Goal: Information Seeking & Learning: Learn about a topic

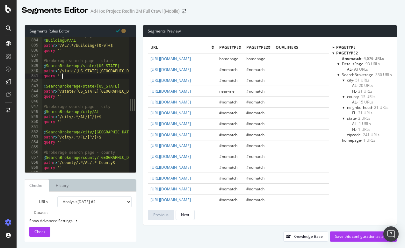
scroll to position [4249, 0]
click at [333, 53] on div at bounding box center [334, 52] width 2 height 5
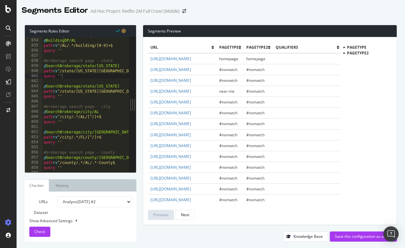
click at [346, 47] on div at bounding box center [344, 48] width 5 height 2
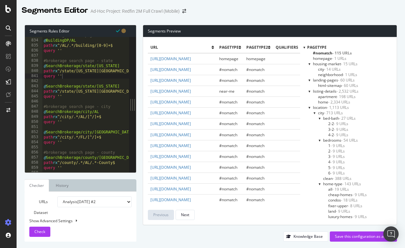
click at [320, 117] on div at bounding box center [320, 118] width 3 height 5
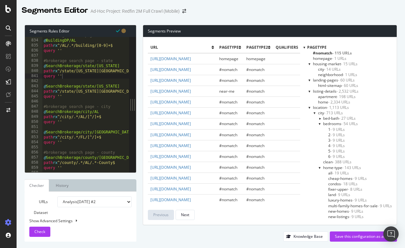
click at [320, 124] on div at bounding box center [320, 123] width 3 height 5
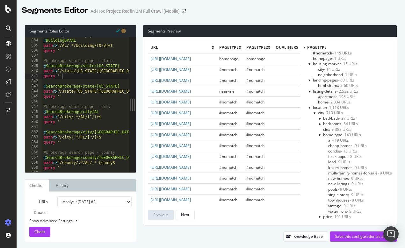
click at [319, 135] on div at bounding box center [320, 134] width 3 height 5
click at [319, 141] on div at bounding box center [320, 140] width 3 height 5
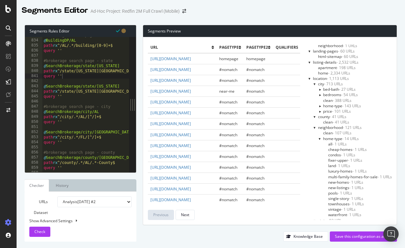
scroll to position [32, 0]
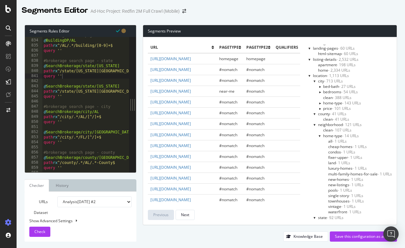
click at [320, 135] on div at bounding box center [320, 135] width 3 height 5
click at [319, 151] on div at bounding box center [320, 152] width 3 height 5
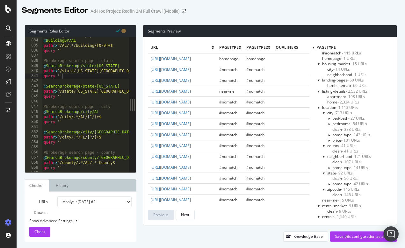
scroll to position [0, 0]
click at [313, 48] on div at bounding box center [314, 47] width 2 height 5
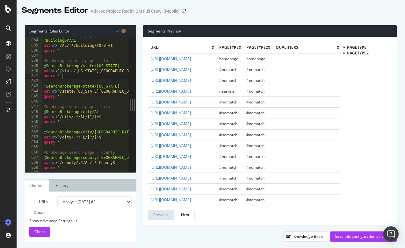
click at [346, 52] on div at bounding box center [344, 53] width 5 height 2
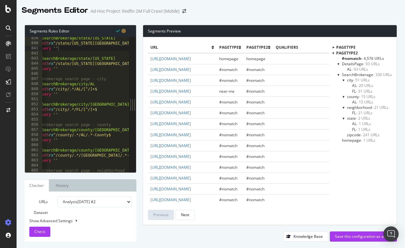
scroll to position [4277, 0]
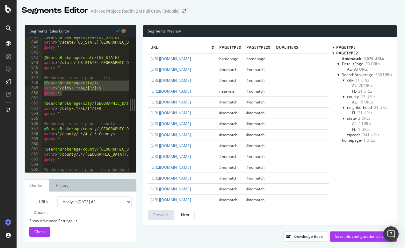
drag, startPoint x: 65, startPoint y: 93, endPoint x: 42, endPoint y: 83, distance: 24.7
type textarea "query ''"
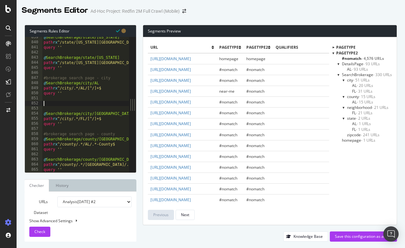
paste textarea "query ''"
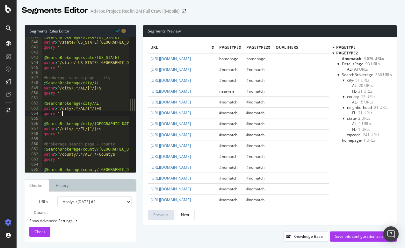
drag, startPoint x: 66, startPoint y: 114, endPoint x: 43, endPoint y: 104, distance: 24.9
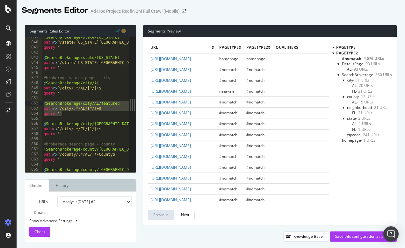
type textarea "query ''"
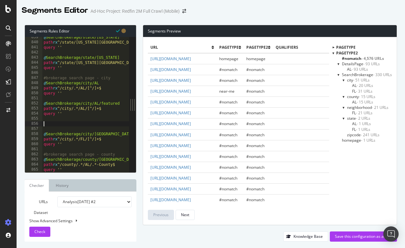
paste textarea "query ''"
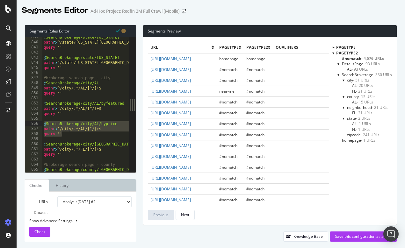
drag, startPoint x: 64, startPoint y: 132, endPoint x: 40, endPoint y: 122, distance: 26.0
click at [40, 122] on div "@SearchBrokerage/city/AL/byprice 839 840 841 842 843 844 845 846 847 848 849 85…" at bounding box center [77, 105] width 104 height 136
type textarea "query ''"
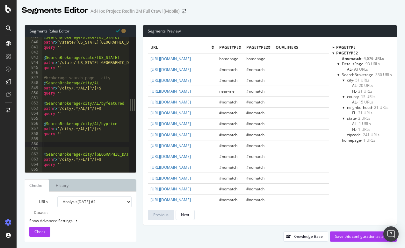
paste textarea "query ''"
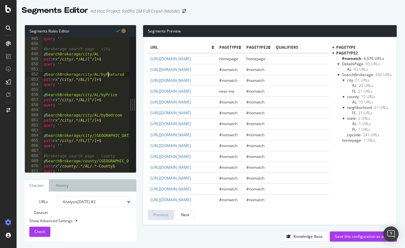
scroll to position [4300, 0]
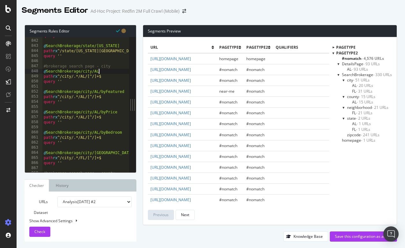
scroll to position [4287, 0]
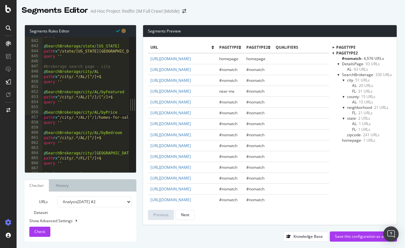
scroll to position [4289, 0]
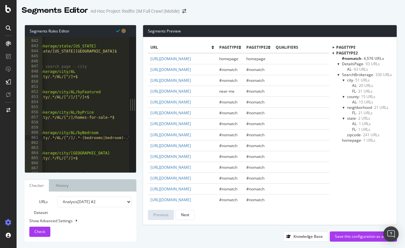
scroll to position [0, 0]
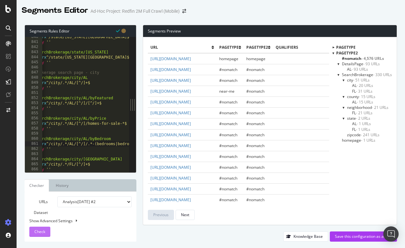
click at [44, 231] on span "Check" at bounding box center [39, 231] width 11 height 5
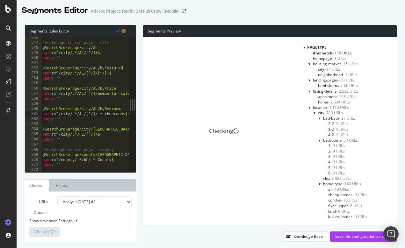
click at [302, 47] on div "Checking pagetype #nomatch - 115 URLs homepage - 1 URLs housing-market - 15 URL…" at bounding box center [270, 131] width 254 height 188
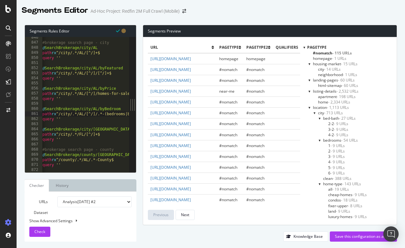
click at [304, 47] on div at bounding box center [305, 47] width 2 height 5
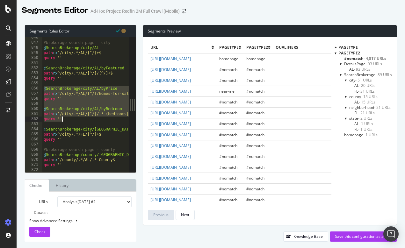
drag, startPoint x: 43, startPoint y: 87, endPoint x: 105, endPoint y: 121, distance: 70.5
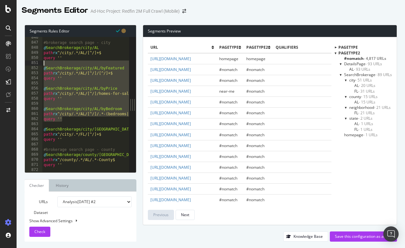
drag, startPoint x: 69, startPoint y: 119, endPoint x: 41, endPoint y: 65, distance: 60.5
click at [41, 65] on div "query '' 846 847 848 849 850 851 852 853 854 855 856 857 858 859 860 861 862 86…" at bounding box center [77, 105] width 104 height 136
type textarea "@SearchBrokerage/city/AL/byFeatured"
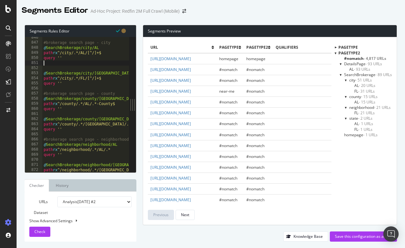
type textarea "query ''"
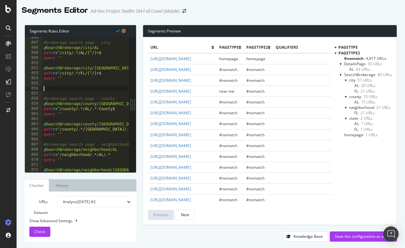
paste textarea "query ''"
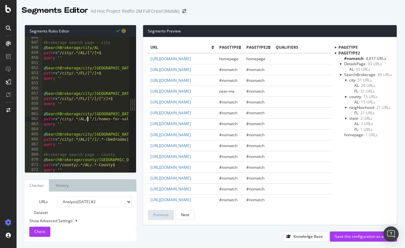
click at [41, 233] on span "Check" at bounding box center [39, 231] width 11 height 5
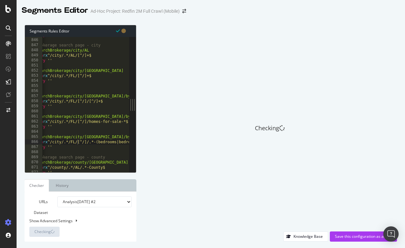
scroll to position [0, 10]
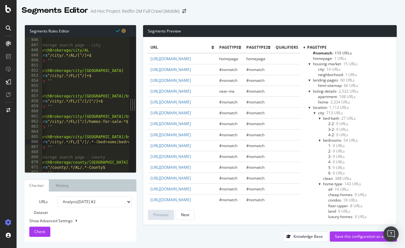
click at [304, 48] on div at bounding box center [305, 47] width 2 height 5
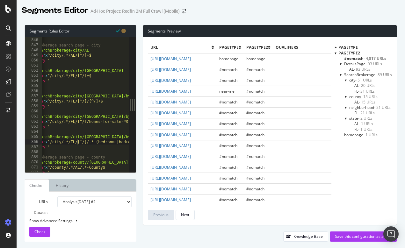
click at [44, 232] on span "Check" at bounding box center [39, 231] width 11 height 5
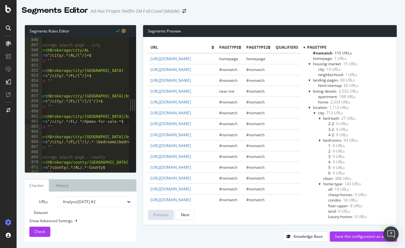
click at [304, 46] on div at bounding box center [305, 47] width 2 height 5
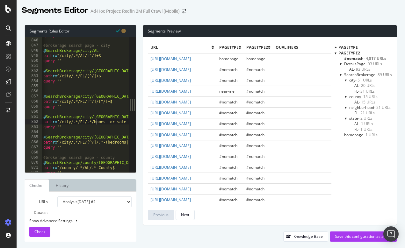
scroll to position [0, 0]
click at [356, 90] on span "FL - 31 URLs" at bounding box center [365, 91] width 20 height 5
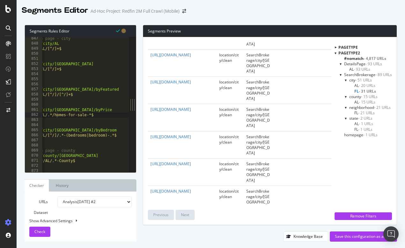
scroll to position [0, 40]
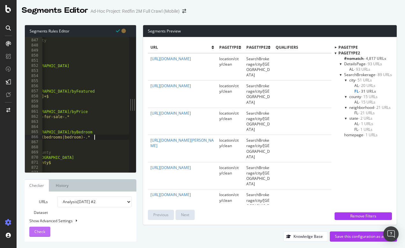
click at [44, 234] on span "Check" at bounding box center [39, 231] width 11 height 5
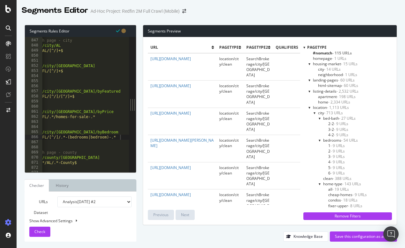
click at [304, 47] on div at bounding box center [305, 47] width 2 height 5
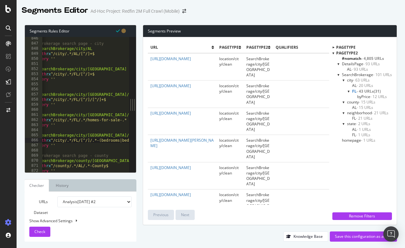
click at [363, 94] on span "byPrice - 12 URLs" at bounding box center [372, 96] width 30 height 5
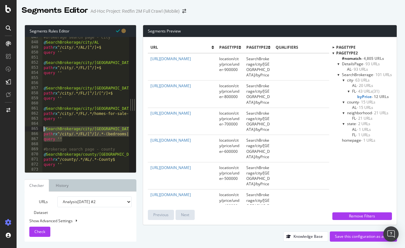
drag, startPoint x: 68, startPoint y: 138, endPoint x: 40, endPoint y: 127, distance: 30.3
click at [40, 127] on div "path rx ^/city/.*/FL/[^/]/[^/]+$ 847 848 849 850 851 852 853 854 855 856 857 85…" at bounding box center [77, 105] width 104 height 136
type textarea "@SearchBrokerage/city/FL/byBedroom path rx ^/city/.*/FL/[^/]/.*-(bedrooms|bedro…"
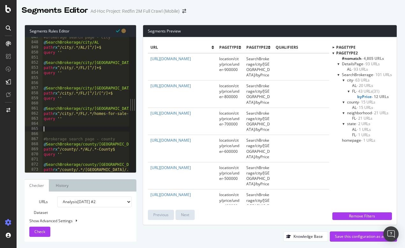
scroll to position [0, 0]
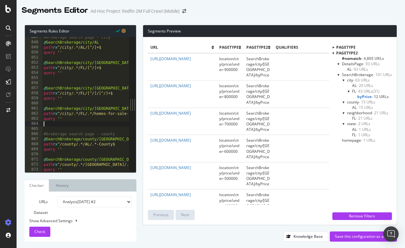
type textarea "query ''"
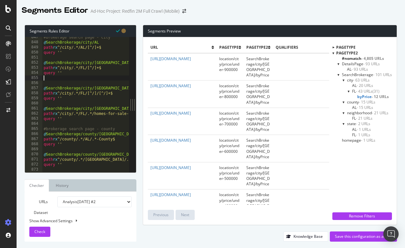
type textarea "]"
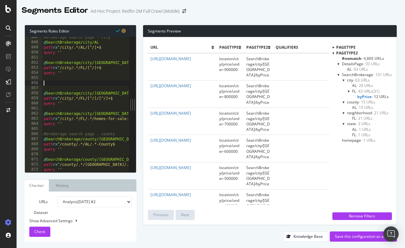
paste textarea "query ''"
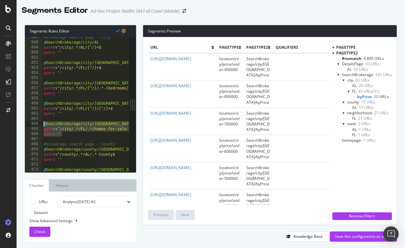
drag, startPoint x: 64, startPoint y: 135, endPoint x: 38, endPoint y: 123, distance: 28.3
click at [38, 123] on div "query '' 847 848 849 850 851 852 853 854 855 856 857 858 859 860 861 862 863 86…" at bounding box center [77, 105] width 104 height 136
type textarea "@SearchBrokerage/city/FL/byPrice path rx ^/city/.*/FL/.*/homes-for-sale-.*"
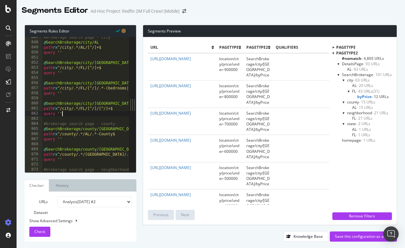
type textarea "query ''"
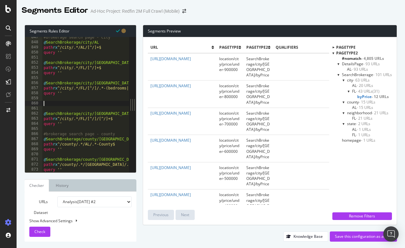
paste textarea "query ''"
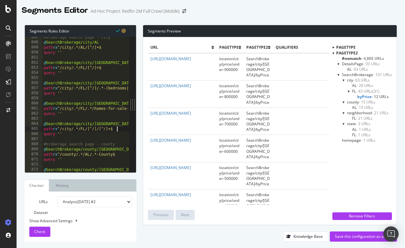
click at [42, 236] on div "Check" at bounding box center [39, 232] width 11 height 10
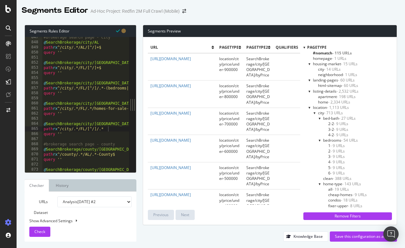
click at [304, 48] on div at bounding box center [305, 47] width 2 height 5
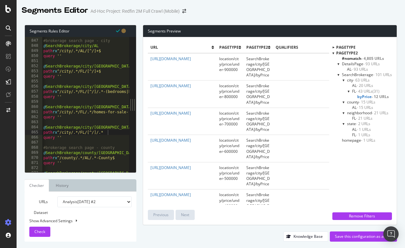
scroll to position [0, 0]
type textarea "@SearchBrokerage/city/FL/byBedroom"
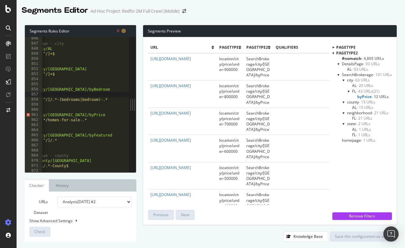
scroll to position [0, 47]
type textarea "path rx ^/city/.*/FL/[^/]/.*-(bedrooms|bedroom)-.*"
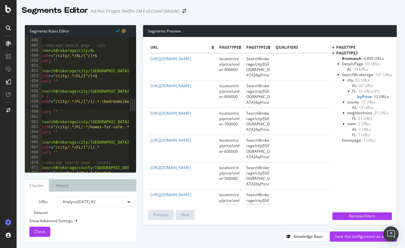
scroll to position [4308, 0]
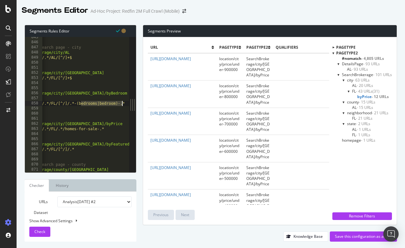
scroll to position [0, 36]
drag, startPoint x: 98, startPoint y: 103, endPoint x: 122, endPoint y: 103, distance: 23.9
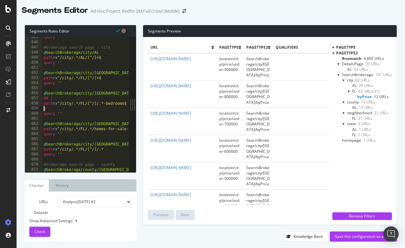
scroll to position [0, 0]
drag, startPoint x: 107, startPoint y: 105, endPoint x: 44, endPoint y: 102, distance: 62.9
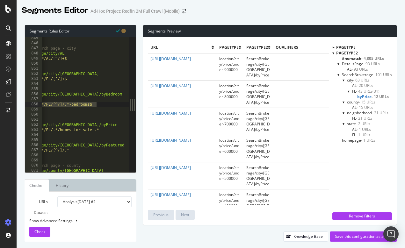
type textarea "path rx ^/city/.*/FL/[^/]/.*-bedrooms$"
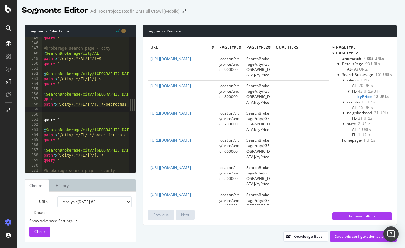
paste textarea "path rx ^/city/.*/FL/[^/]/.*-bedrooms$"
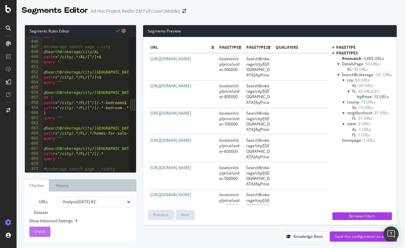
click at [42, 232] on span "Check" at bounding box center [39, 231] width 11 height 5
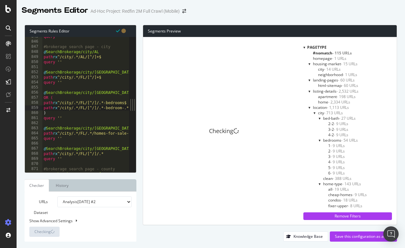
click at [304, 47] on div at bounding box center [305, 47] width 2 height 5
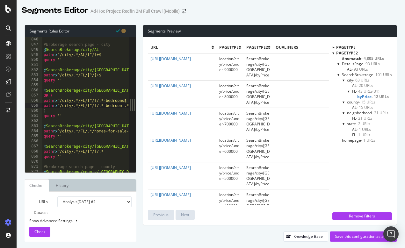
scroll to position [4308, 0]
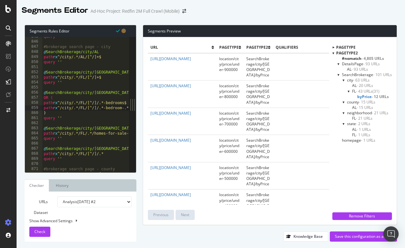
click at [36, 232] on span "Check" at bounding box center [39, 231] width 11 height 5
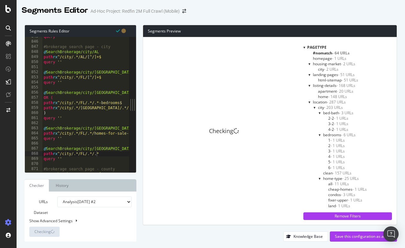
click at [304, 48] on div at bounding box center [305, 47] width 2 height 5
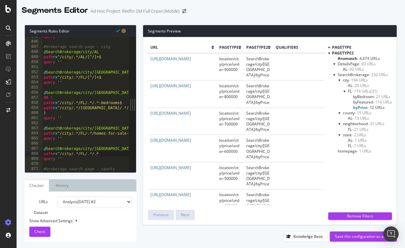
click at [364, 96] on span "byBedroom - 21 URLs" at bounding box center [371, 96] width 37 height 5
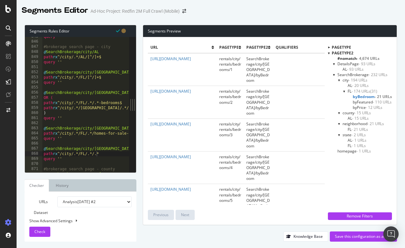
click at [365, 100] on span "byFeatured - 110 URLs" at bounding box center [372, 101] width 39 height 5
click at [364, 96] on span "byBedroom - 21 URLs" at bounding box center [369, 96] width 37 height 5
click at [364, 101] on span "byFeatured - 110 URLs" at bounding box center [372, 101] width 39 height 5
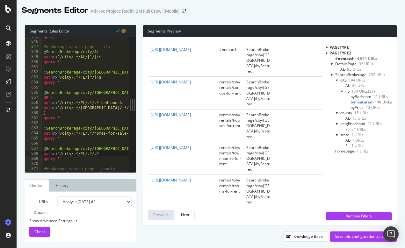
scroll to position [990, 0]
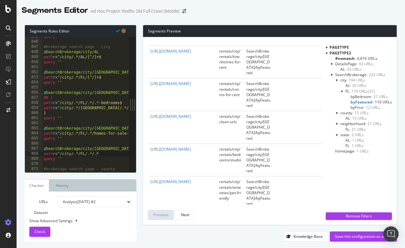
click at [357, 108] on span "byPrice - 12 URLs" at bounding box center [366, 107] width 30 height 5
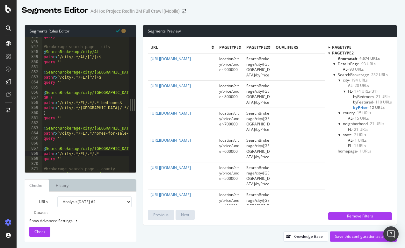
scroll to position [0, 0]
click at [364, 100] on span "byFeatured - 110 URLs" at bounding box center [372, 101] width 39 height 5
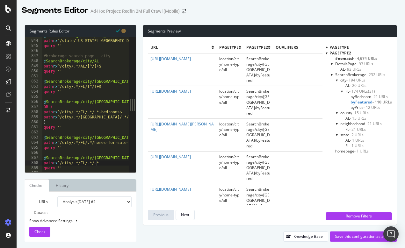
scroll to position [4299, 0]
type textarea "@SearchBrokerage/city/FL"
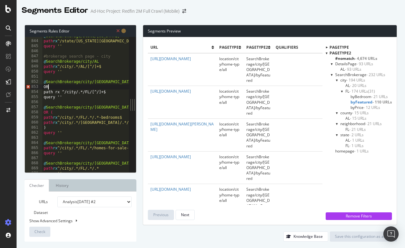
scroll to position [0, 0]
type textarea "path rx ^/city/.*/FL/[^/]+$"
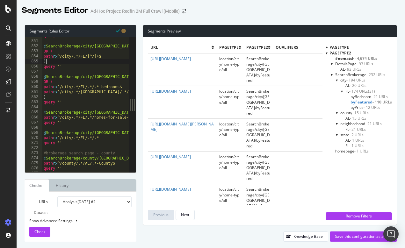
scroll to position [4335, 0]
click at [357, 106] on span "byPrice - 12 URLs" at bounding box center [366, 107] width 30 height 5
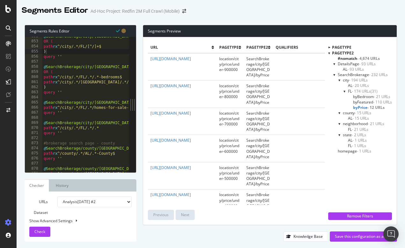
scroll to position [4349, 0]
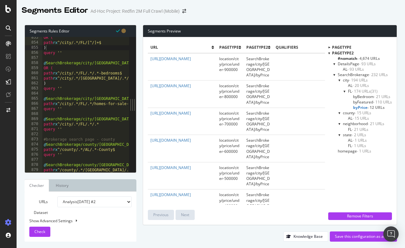
click at [125, 119] on div at bounding box center [126, 105] width 6 height 136
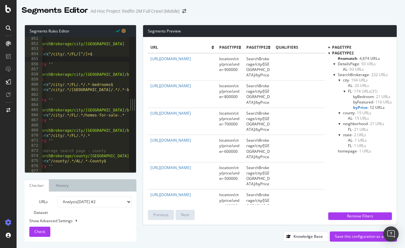
scroll to position [4337, 0]
type textarea "path rx ^/city/.*/FL/.*/.*-bedroom-.*$"
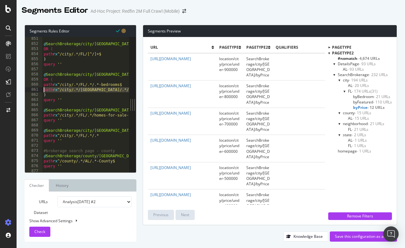
drag, startPoint x: 122, startPoint y: 90, endPoint x: 36, endPoint y: 89, distance: 86.4
click at [36, 89] on div "path rx ^/city/.*/FL/.*/.*-bedroom-.*$ 851 852 853 854 855 856 857 858 859 860 …" at bounding box center [77, 105] width 104 height 136
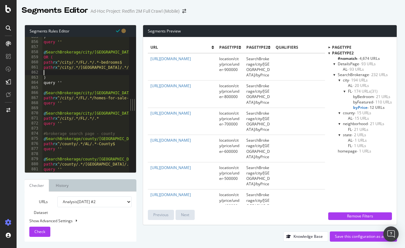
paste textarea "path rx ^/city/.*/FL/.*/.*-bedroom-.*$"
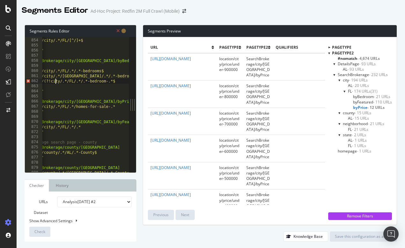
scroll to position [0, 18]
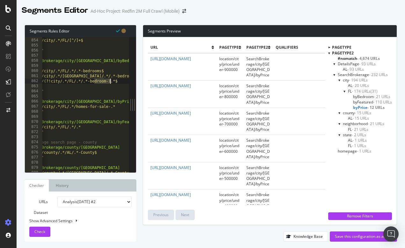
drag, startPoint x: 94, startPoint y: 80, endPoint x: 111, endPoint y: 80, distance: 16.3
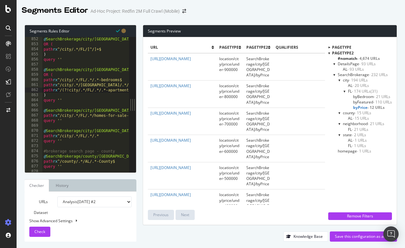
scroll to position [4342, 0]
type textarea "path rx ^/(?!city/.*/FL/.*/.*-apartment-).*$"
click at [41, 232] on span "Check" at bounding box center [39, 231] width 11 height 5
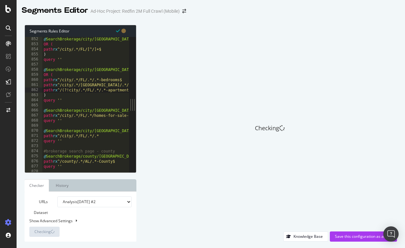
scroll to position [4007, 0]
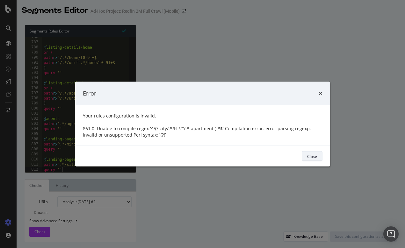
click at [309, 157] on div "Close" at bounding box center [312, 156] width 10 height 5
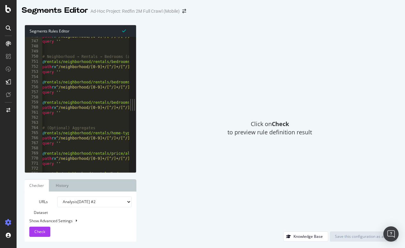
scroll to position [3816, 0]
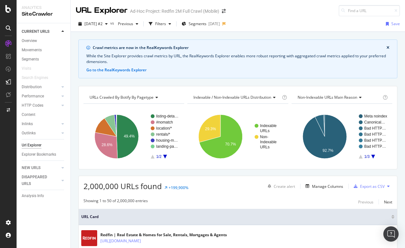
scroll to position [51, 0]
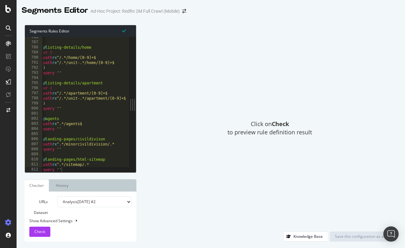
scroll to position [0, 0]
click at [78, 185] on ul "Checker History" at bounding box center [81, 186] width 112 height 12
click at [60, 186] on link "History" at bounding box center [62, 186] width 23 height 12
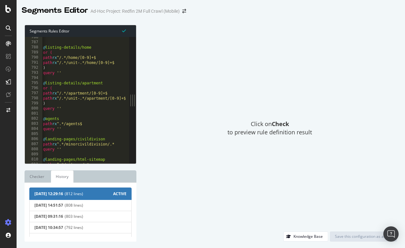
click at [63, 194] on span "[DATE] 12:29:16" at bounding box center [48, 193] width 29 height 5
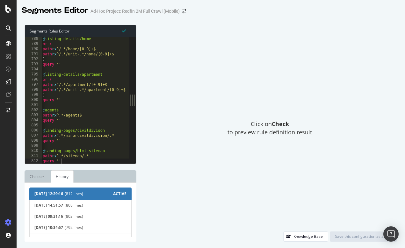
type textarea "query ''"
click at [77, 195] on span "(812 lines)" at bounding box center [89, 193] width 48 height 5
click at [116, 194] on span "ACTIVE" at bounding box center [119, 193] width 13 height 5
click at [106, 205] on span "(808 lines)" at bounding box center [96, 205] width 62 height 4
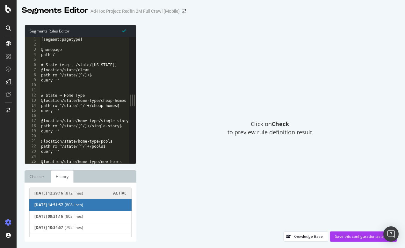
click at [107, 194] on span "(812 lines)" at bounding box center [89, 193] width 48 height 4
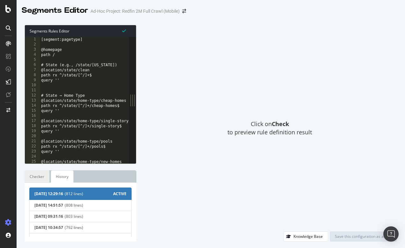
click at [34, 176] on link "Checker" at bounding box center [37, 177] width 25 height 12
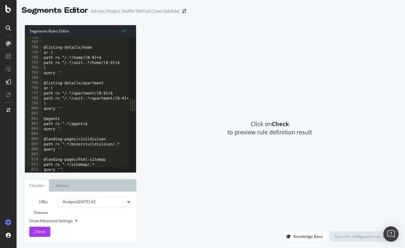
scroll to position [4007, 0]
click at [67, 168] on div at bounding box center [85, 169] width 87 height 6
click at [37, 185] on link "Checker" at bounding box center [37, 186] width 25 height 12
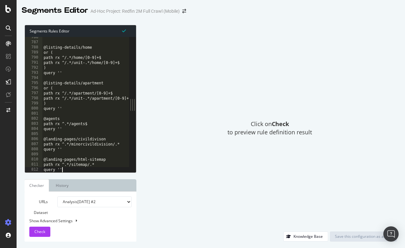
type textarea "query ''"
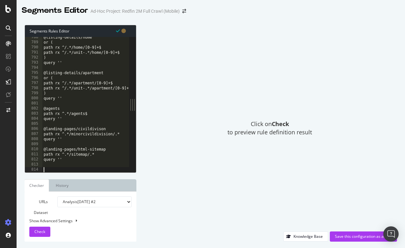
paste textarea "path rx ^/neighborhood/.*/AL/.*/[^/]+$"
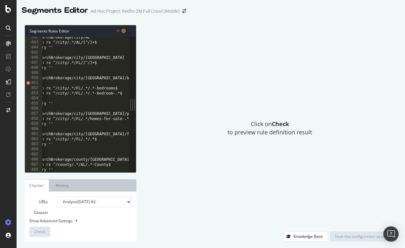
scroll to position [0, 9]
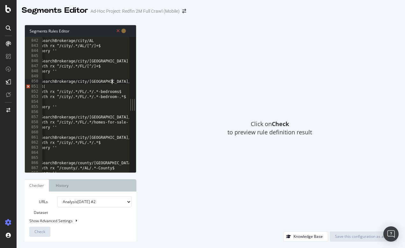
scroll to position [0, 0]
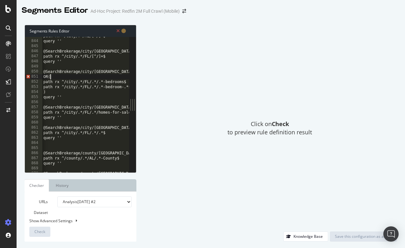
type textarea "OR("
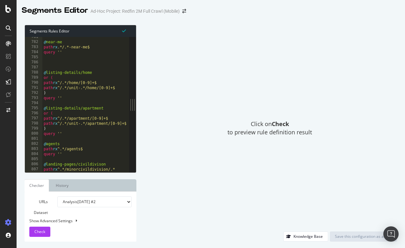
scroll to position [0, 2]
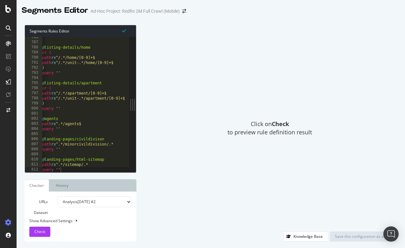
type textarea "query ''"
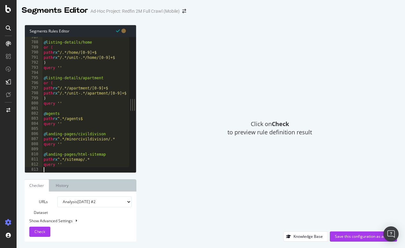
scroll to position [0, 0]
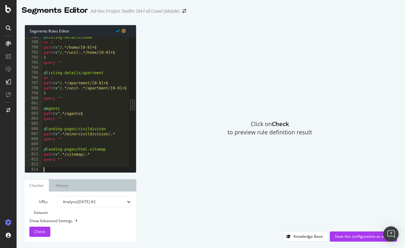
paste textarea "path rx ^/neighborhood/.*/AL/.*/[^/]+$"
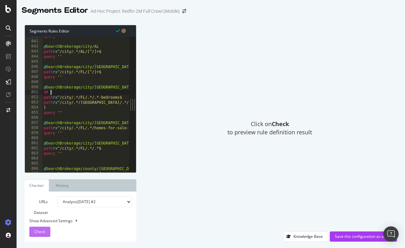
type textarea "OR ("
click at [40, 229] on span "Check" at bounding box center [39, 231] width 11 height 5
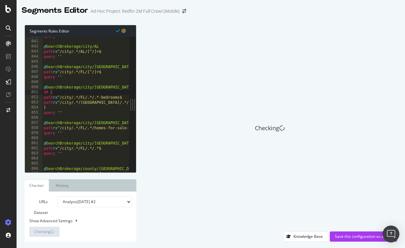
click at [396, 233] on div "Open Intercom Messenger" at bounding box center [391, 234] width 17 height 17
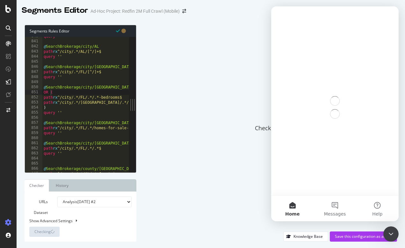
scroll to position [0, 0]
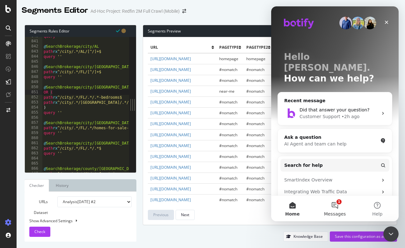
click at [335, 207] on button "1 Messages" at bounding box center [335, 209] width 42 height 26
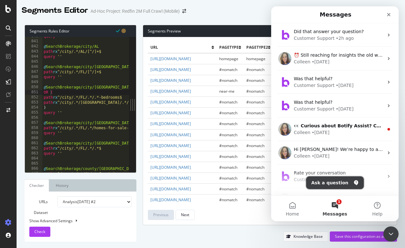
click at [335, 177] on button "Ask a question" at bounding box center [335, 183] width 58 height 13
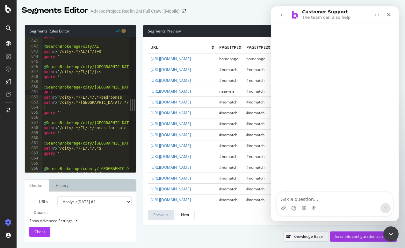
click at [306, 196] on textarea "Ask a question…" at bounding box center [335, 198] width 117 height 11
type textarea "can I give negative match in notify segments"
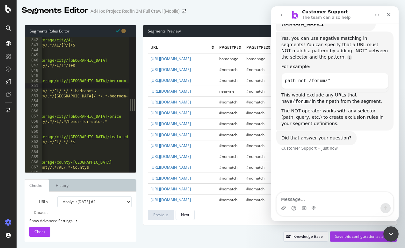
type textarea "path rx ^/city/.*/FL/.*/homes-for-sale-.*"
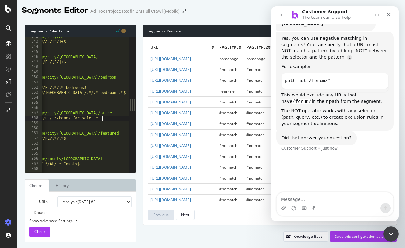
scroll to position [0, 65]
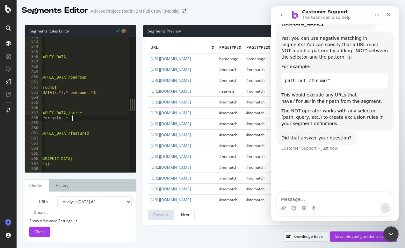
type textarea "path rx ^/city/.*/FL/.*/.*-bedroom-.*$"
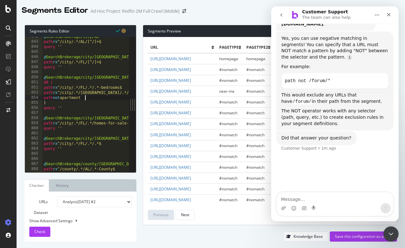
scroll to position [0, 3]
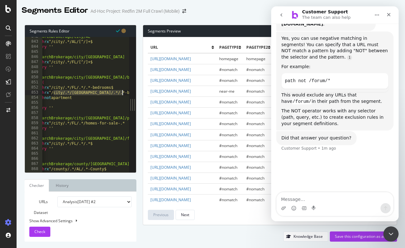
drag, startPoint x: 62, startPoint y: 92, endPoint x: 126, endPoint y: 91, distance: 63.5
click at [126, 91] on div "path not apartment 842 843 844 845 846 847 848 849 850 851 852 853 854 855 856 …" at bounding box center [77, 105] width 104 height 136
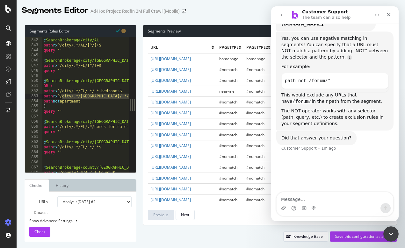
scroll to position [4290, 0]
drag, startPoint x: 92, startPoint y: 101, endPoint x: 30, endPoint y: 101, distance: 61.9
click at [30, 101] on div "path rx ^/city/.*/FL/.*/.*-bedroom-.*$ 841 842 843 844 845 846 847 848 849 850 …" at bounding box center [77, 105] width 104 height 136
type textarea "path not apartment"
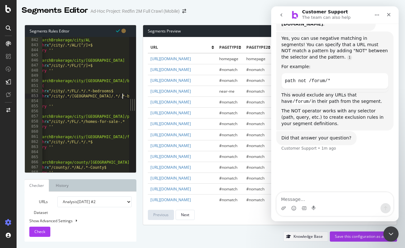
scroll to position [4293, 0]
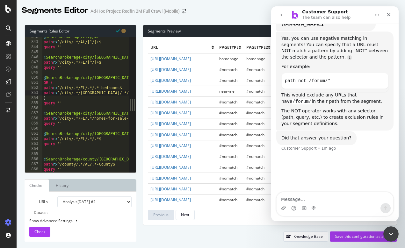
click at [124, 132] on div at bounding box center [126, 105] width 6 height 136
type textarea "@SearchBrokerage/city/FL/featured"
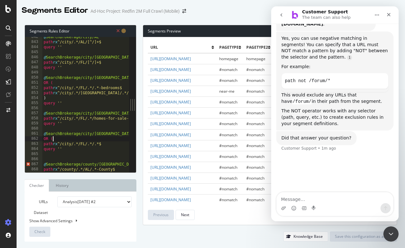
type textarea "path rx ^/city/.*/FL/.*/.*$"
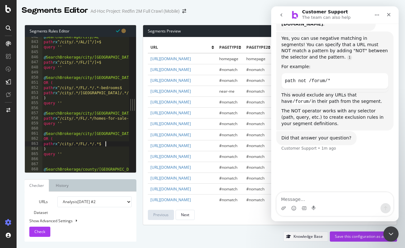
type textarea "path rx ^/city/.*/FL/.*/.*$"
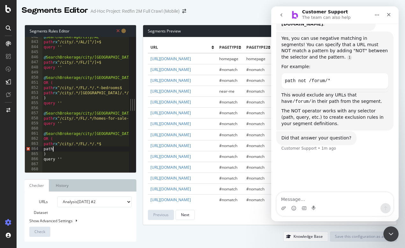
scroll to position [0, 1]
drag, startPoint x: 55, startPoint y: 143, endPoint x: 112, endPoint y: 144, distance: 56.8
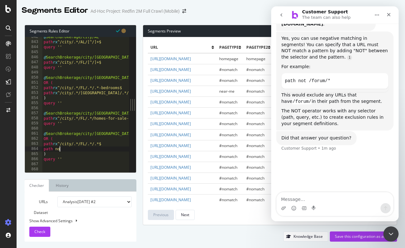
scroll to position [0, 1]
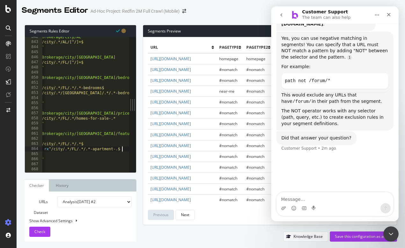
scroll to position [0, 20]
click at [43, 232] on span "Check" at bounding box center [39, 231] width 11 height 5
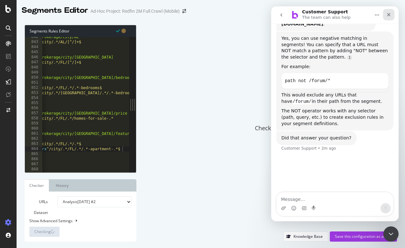
click at [392, 13] on div "Close" at bounding box center [388, 14] width 11 height 11
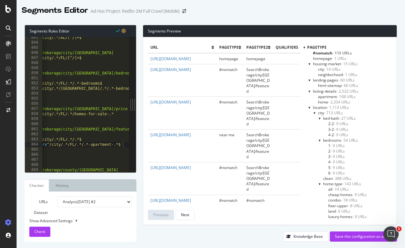
scroll to position [0, 19]
click at [42, 229] on span "Check" at bounding box center [39, 231] width 11 height 5
click at [304, 48] on div at bounding box center [305, 47] width 2 height 5
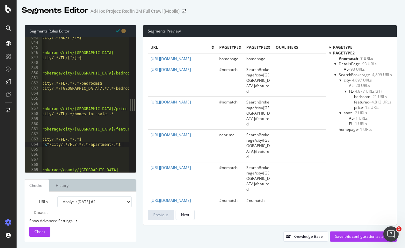
click at [346, 91] on div at bounding box center [346, 91] width 3 height 5
click at [346, 91] on div at bounding box center [345, 91] width 5 height 3
click at [330, 52] on div at bounding box center [330, 52] width 2 height 5
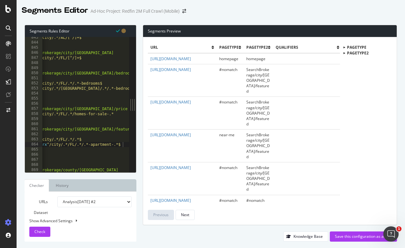
click at [345, 47] on div at bounding box center [344, 48] width 5 height 2
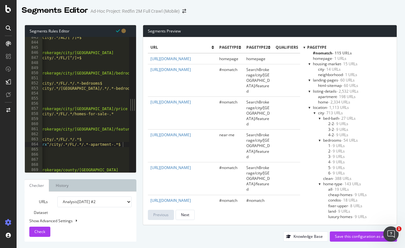
click at [304, 47] on div at bounding box center [305, 47] width 2 height 5
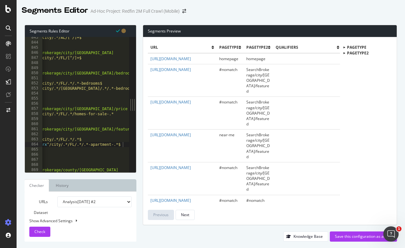
click at [345, 53] on div at bounding box center [344, 53] width 5 height 2
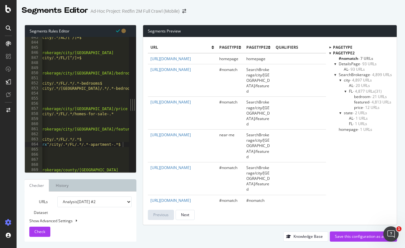
click at [336, 64] on div at bounding box center [335, 63] width 3 height 5
click at [336, 64] on div at bounding box center [335, 63] width 5 height 3
click at [335, 63] on div at bounding box center [335, 63] width 3 height 5
click at [335, 70] on div at bounding box center [335, 69] width 3 height 5
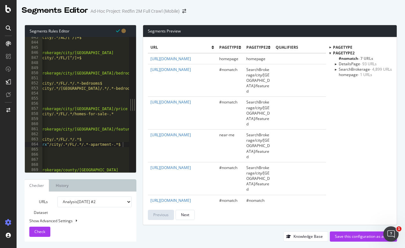
click at [335, 69] on div at bounding box center [335, 69] width 5 height 3
click at [340, 106] on div at bounding box center [341, 107] width 3 height 5
click at [340, 74] on div at bounding box center [341, 74] width 3 height 5
click at [341, 74] on div at bounding box center [340, 75] width 5 height 3
click at [346, 85] on div at bounding box center [346, 85] width 3 height 5
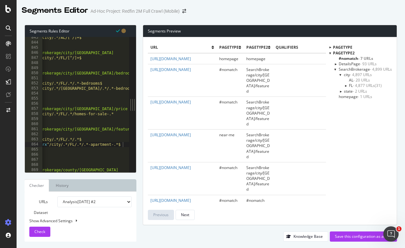
click at [347, 85] on div at bounding box center [345, 85] width 5 height 3
click at [342, 106] on div at bounding box center [340, 107] width 5 height 3
click at [341, 107] on div at bounding box center [341, 107] width 3 height 5
click at [340, 74] on div at bounding box center [341, 74] width 3 height 5
click at [340, 74] on div at bounding box center [340, 75] width 5 height 3
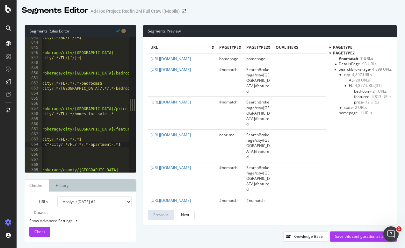
click at [364, 89] on span "bedroom - 21 URLs" at bounding box center [370, 91] width 33 height 5
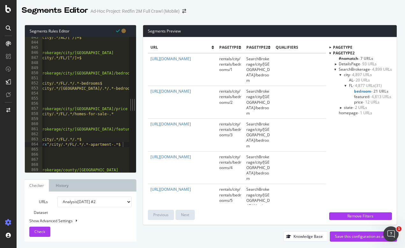
click at [37, 235] on div "Check" at bounding box center [39, 232] width 11 height 10
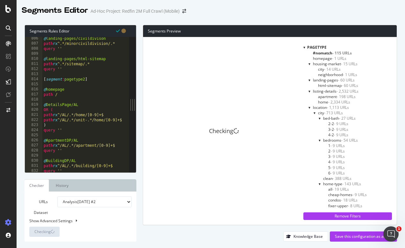
scroll to position [4107, 0]
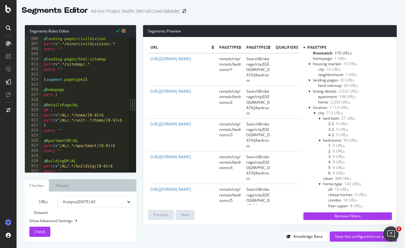
click at [305, 48] on div at bounding box center [305, 47] width 2 height 5
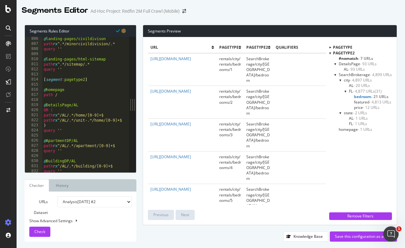
click at [364, 97] on span "bedroom - 21 URLs" at bounding box center [371, 96] width 34 height 5
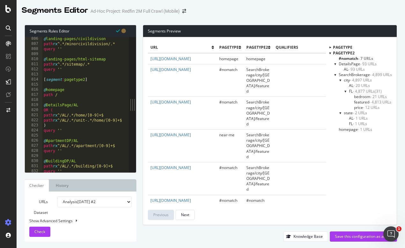
click at [362, 95] on span "bedroom - 21 URLs" at bounding box center [370, 96] width 33 height 5
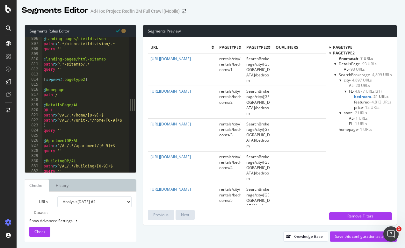
click at [365, 101] on span "featured - 4,813 URLs" at bounding box center [372, 101] width 37 height 5
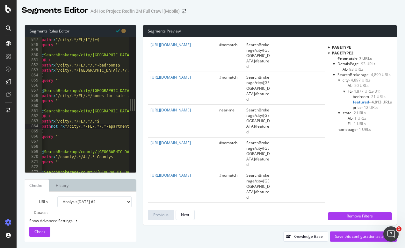
scroll to position [0, 2]
drag, startPoint x: 62, startPoint y: 126, endPoint x: 104, endPoint y: 124, distance: 41.5
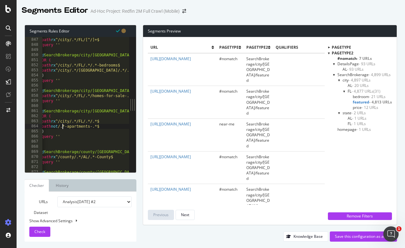
click at [42, 231] on span "Check" at bounding box center [39, 231] width 11 height 5
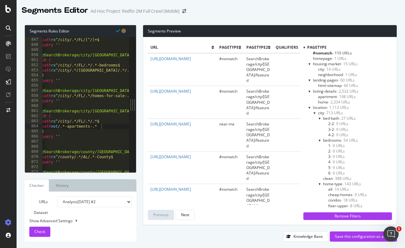
click at [304, 48] on div at bounding box center [305, 47] width 2 height 5
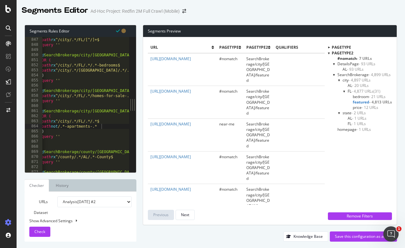
click at [363, 102] on span "featured - 4,813 URLs" at bounding box center [372, 101] width 39 height 5
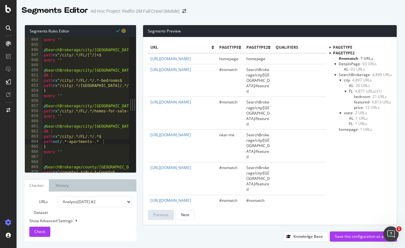
scroll to position [4292, 0]
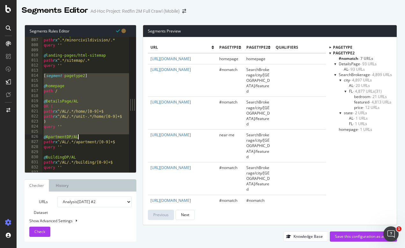
drag, startPoint x: 44, startPoint y: 75, endPoint x: 84, endPoint y: 139, distance: 75.5
type textarea "@ApartmentDP/AL"
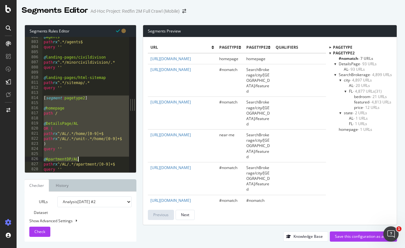
drag, startPoint x: 43, startPoint y: 96, endPoint x: 78, endPoint y: 173, distance: 84.8
click at [78, 173] on div "Segments Rules Editor 802 803 804 805 806 807 808 809 810 811 812 813 814 815 8…" at bounding box center [81, 133] width 112 height 217
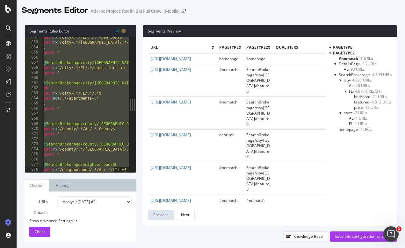
type textarea "@SearchBrokerage/neighborhood/AL path rx ^/neighborhood/.*/AL/.*/[^/]+$"
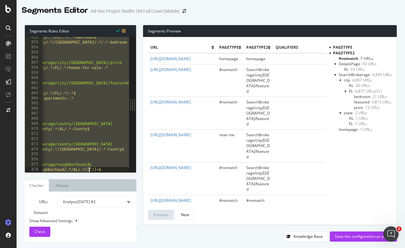
click at [112, 169] on div at bounding box center [85, 169] width 87 height 6
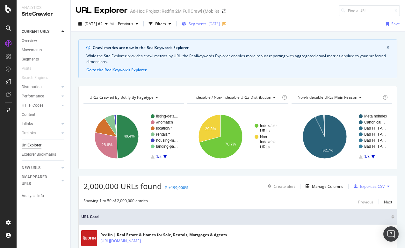
click at [207, 25] on span "Segments" at bounding box center [198, 23] width 18 height 5
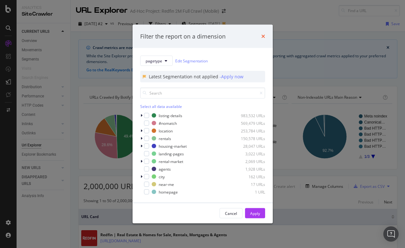
click at [265, 35] on icon "times" at bounding box center [263, 36] width 4 height 5
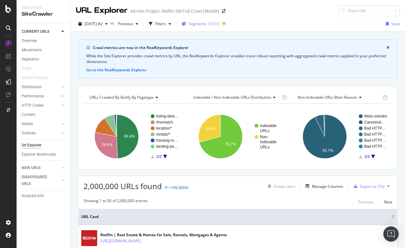
click at [207, 24] on span "Segments" at bounding box center [198, 23] width 18 height 5
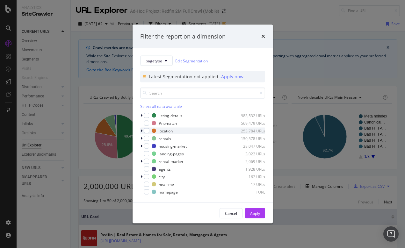
click at [141, 131] on icon "modal" at bounding box center [142, 131] width 2 height 4
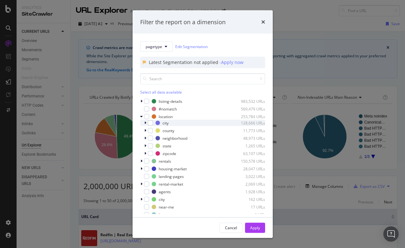
click at [145, 123] on icon "modal" at bounding box center [145, 123] width 2 height 4
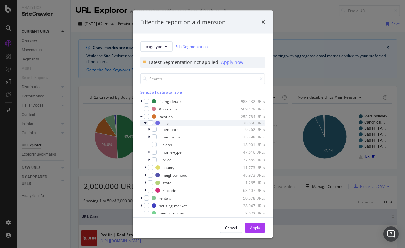
click at [146, 123] on icon "modal" at bounding box center [145, 123] width 3 height 4
